Goal: Register for event/course

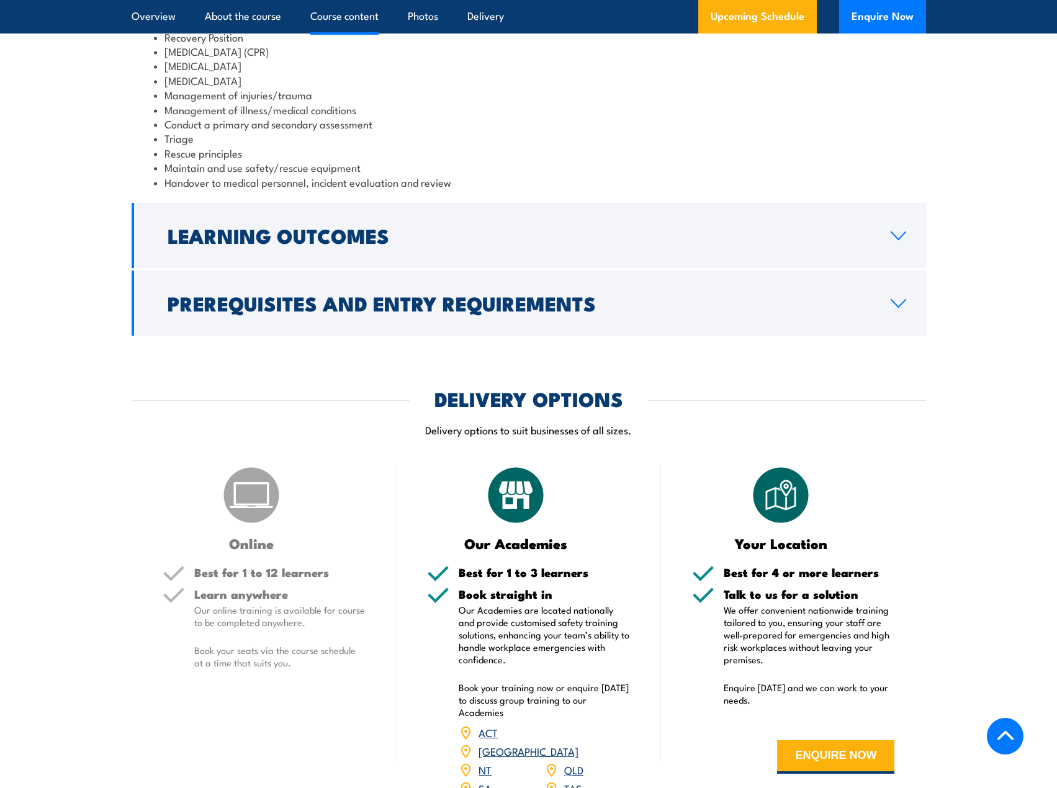
scroll to position [1551, 0]
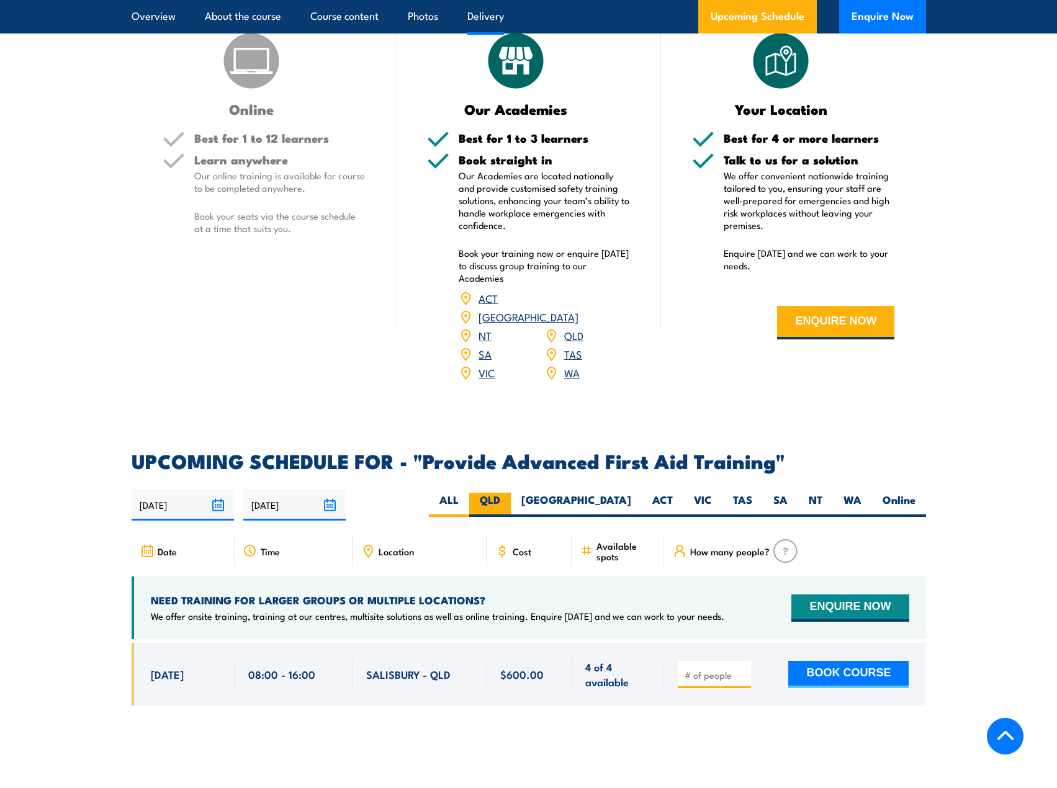
click at [511, 493] on label "QLD" at bounding box center [490, 505] width 42 height 24
click at [508, 493] on input "QLD" at bounding box center [504, 497] width 8 height 8
radio input "true"
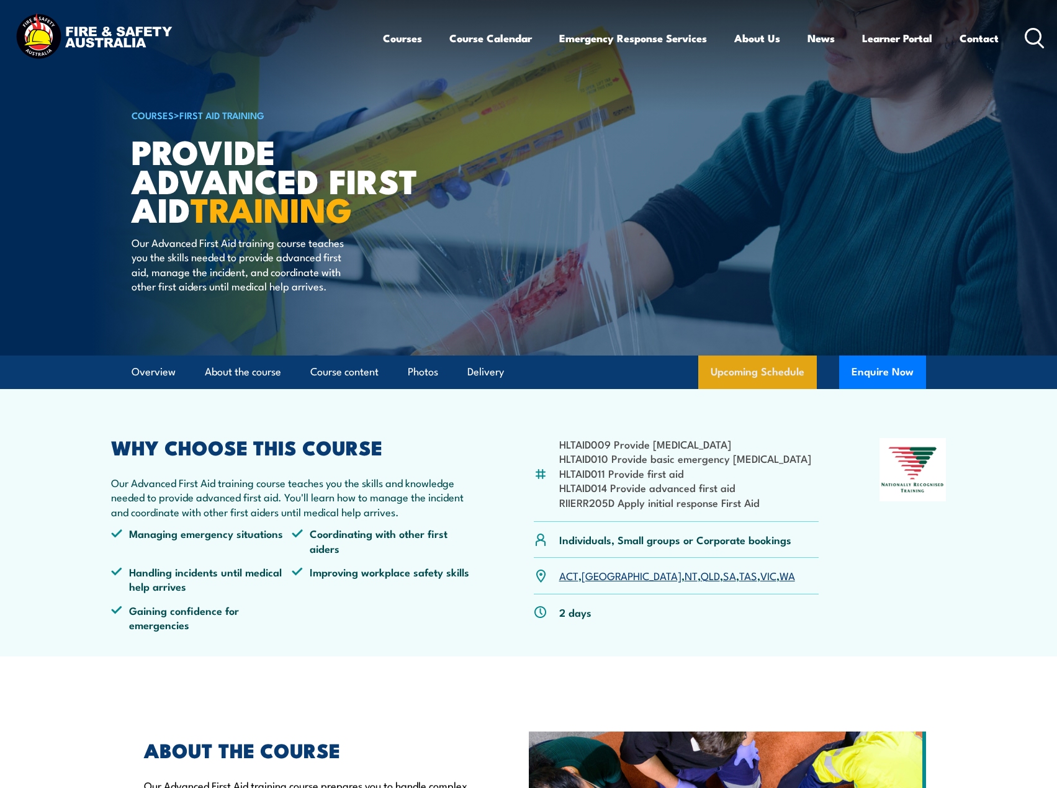
click at [750, 365] on link "Upcoming Schedule" at bounding box center [757, 373] width 119 height 34
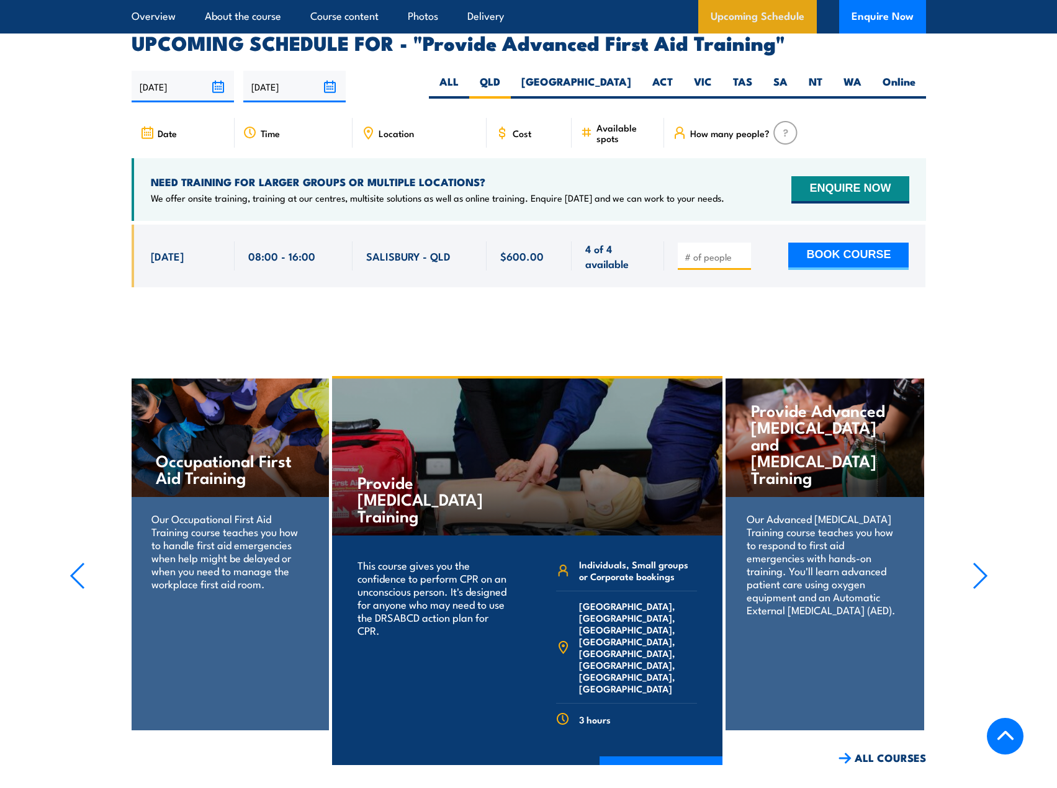
scroll to position [1970, 0]
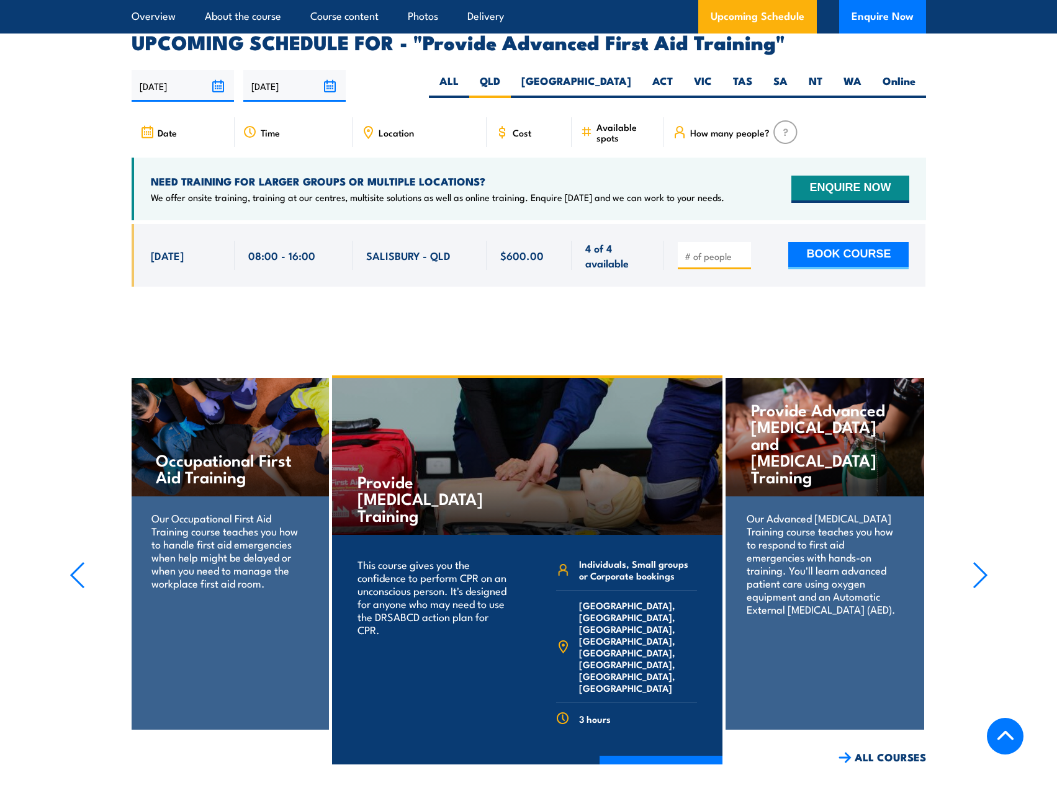
click at [402, 248] on span "SALISBURY - QLD" at bounding box center [408, 255] width 84 height 14
copy span "[GEOGRAPHIC_DATA]"
click at [349, 230] on div "08:00 - 16:00" at bounding box center [294, 255] width 118 height 63
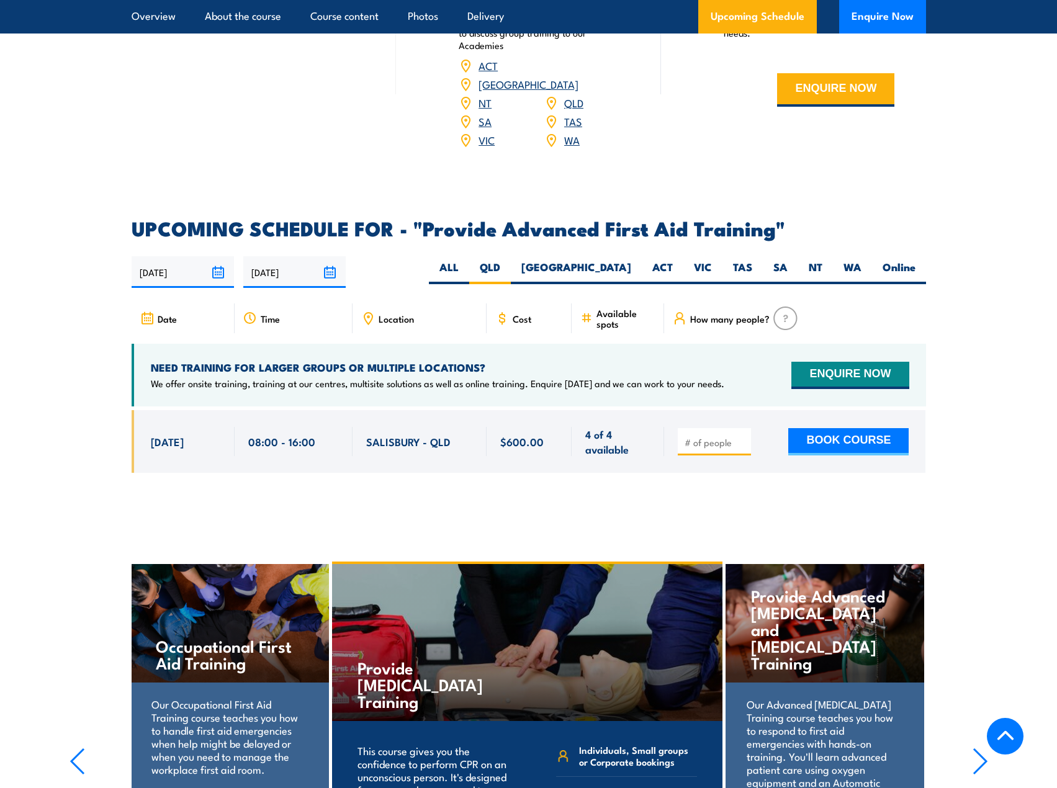
click at [398, 313] on span "Location" at bounding box center [395, 318] width 35 height 11
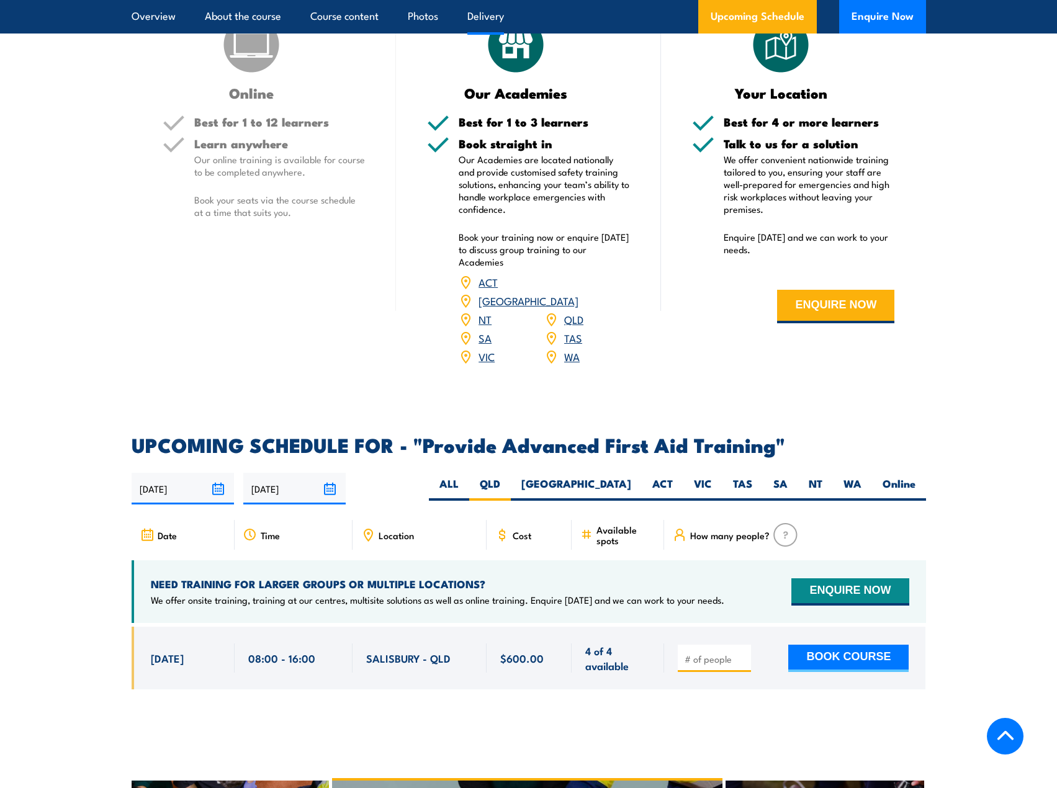
scroll to position [1412, 0]
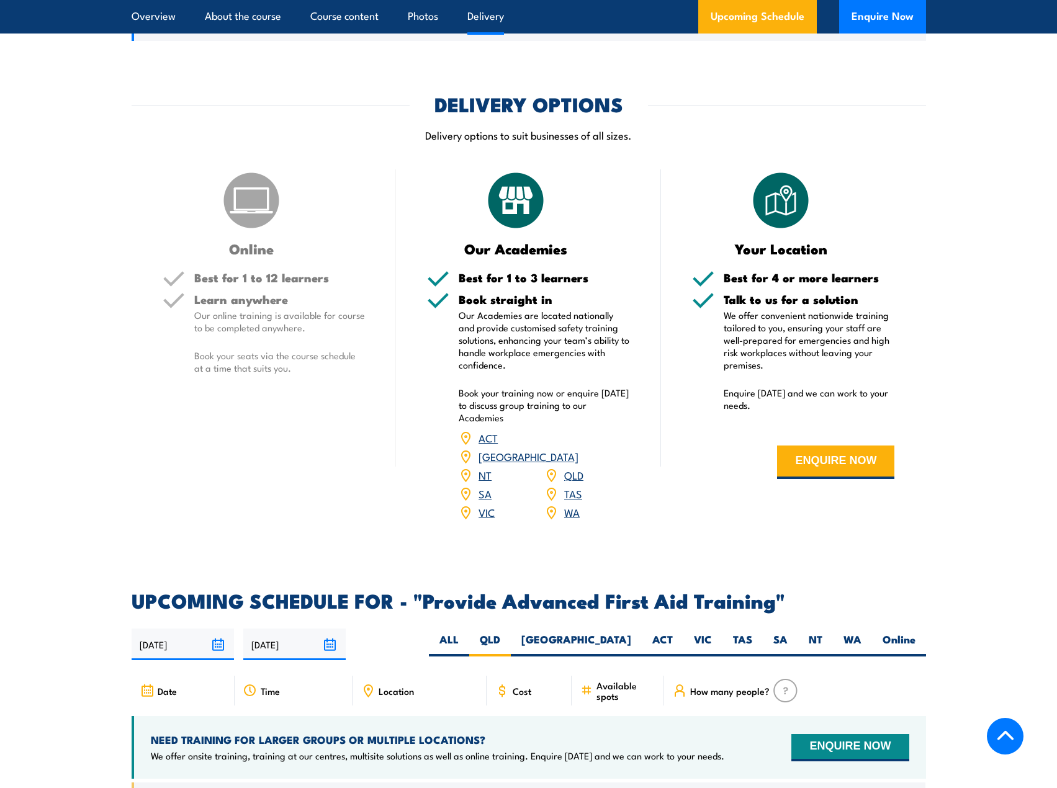
click at [584, 466] on div "QLD" at bounding box center [587, 475] width 86 height 19
click at [582, 467] on link "QLD" at bounding box center [573, 474] width 19 height 15
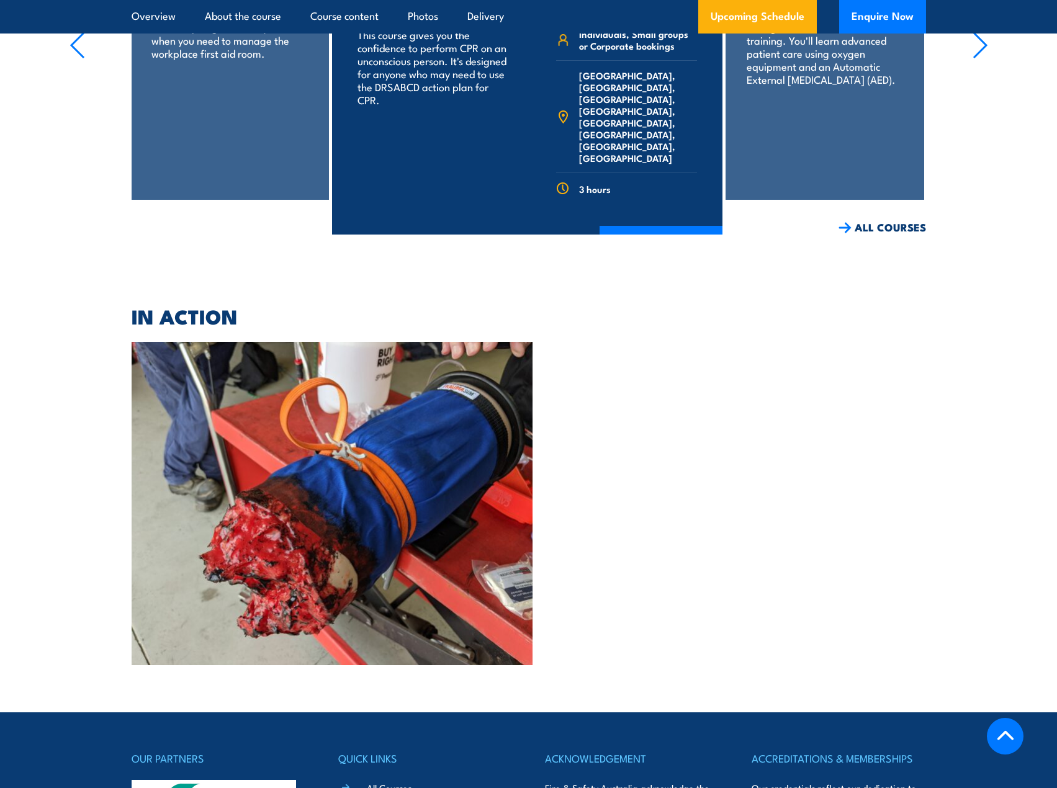
scroll to position [2653, 0]
